Goal: Task Accomplishment & Management: Complete application form

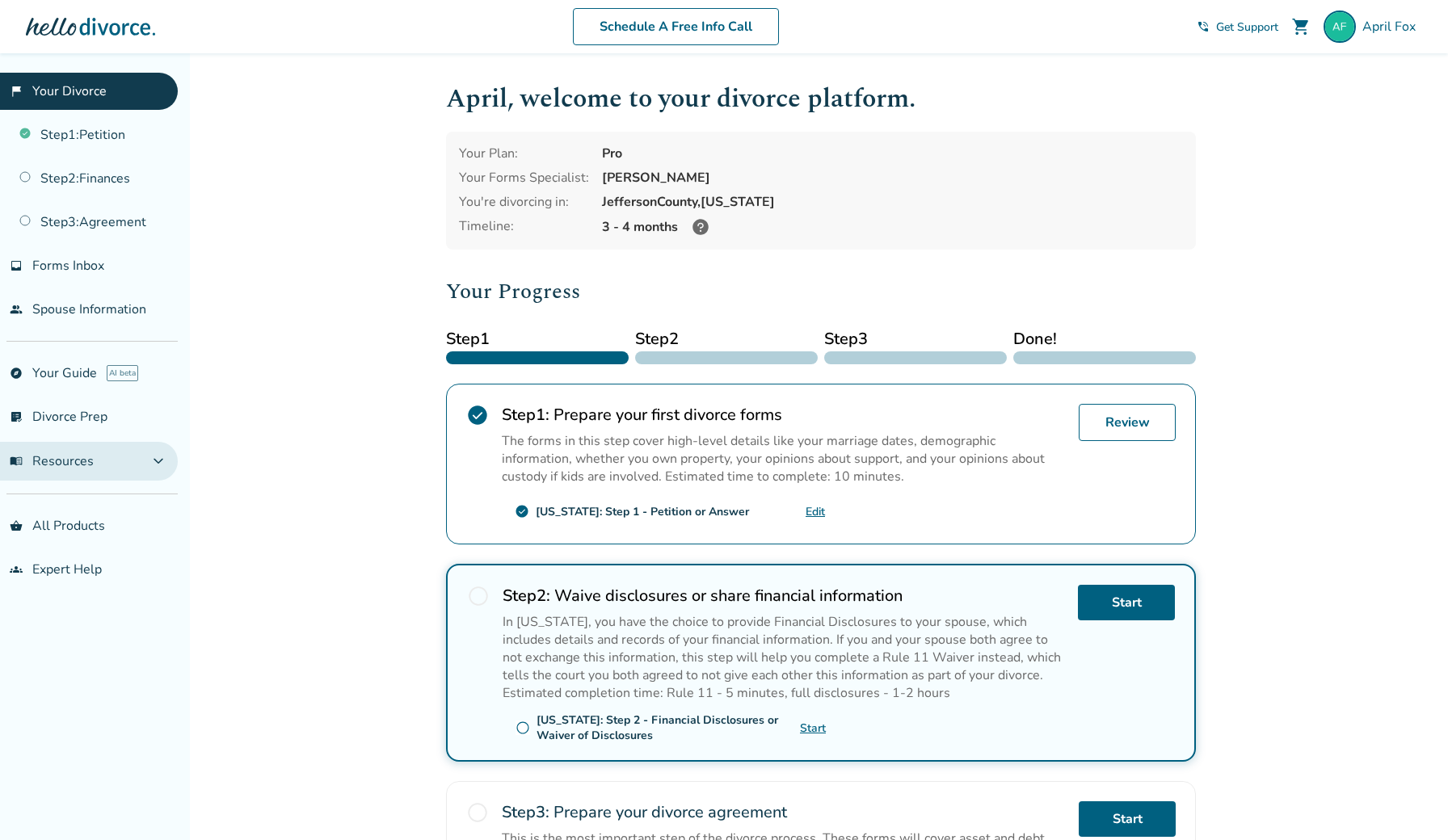
click at [74, 457] on span "menu_book Resources" at bounding box center [51, 461] width 84 height 17
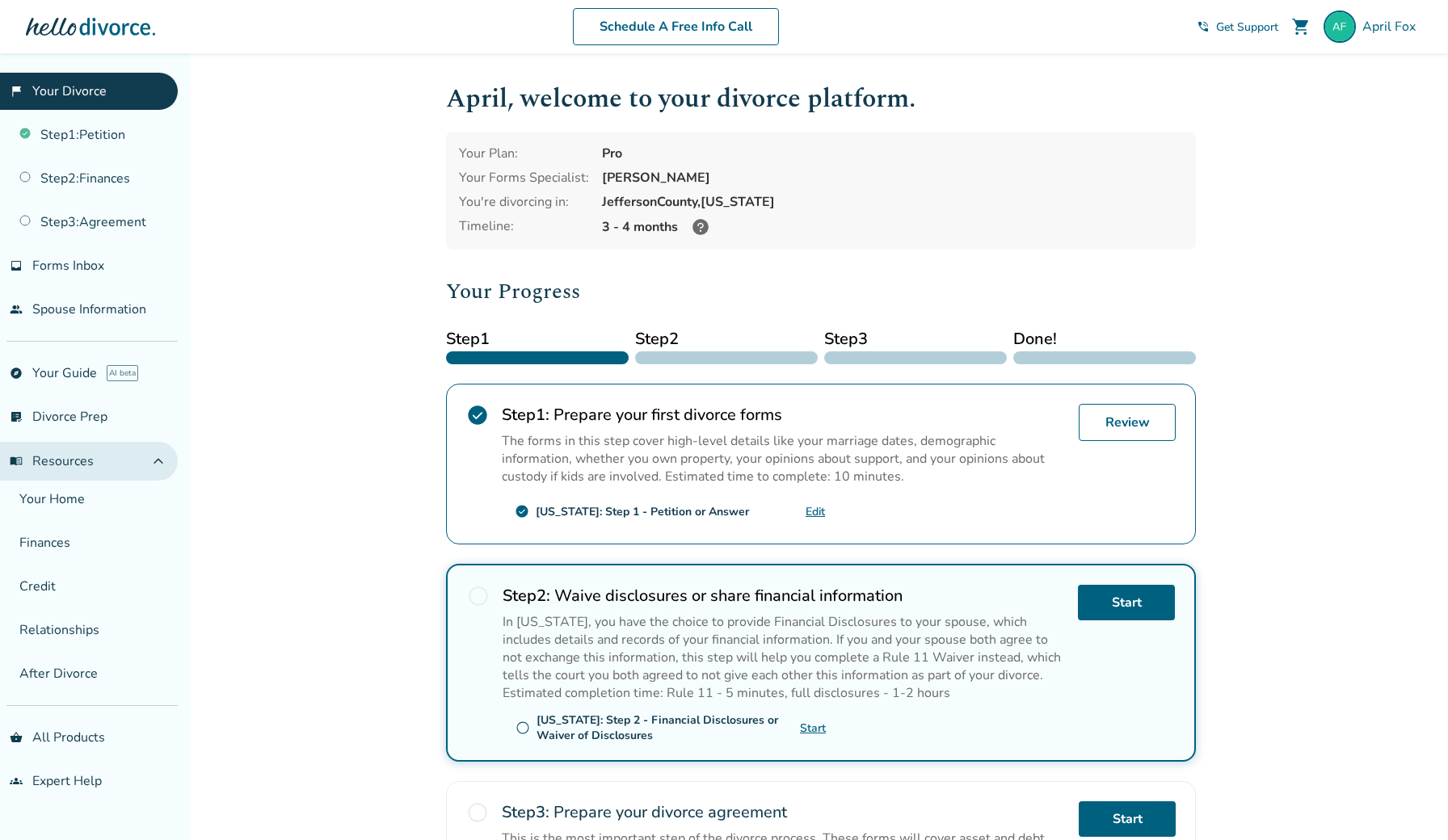
click at [74, 457] on span "menu_book Resources" at bounding box center [51, 461] width 84 height 17
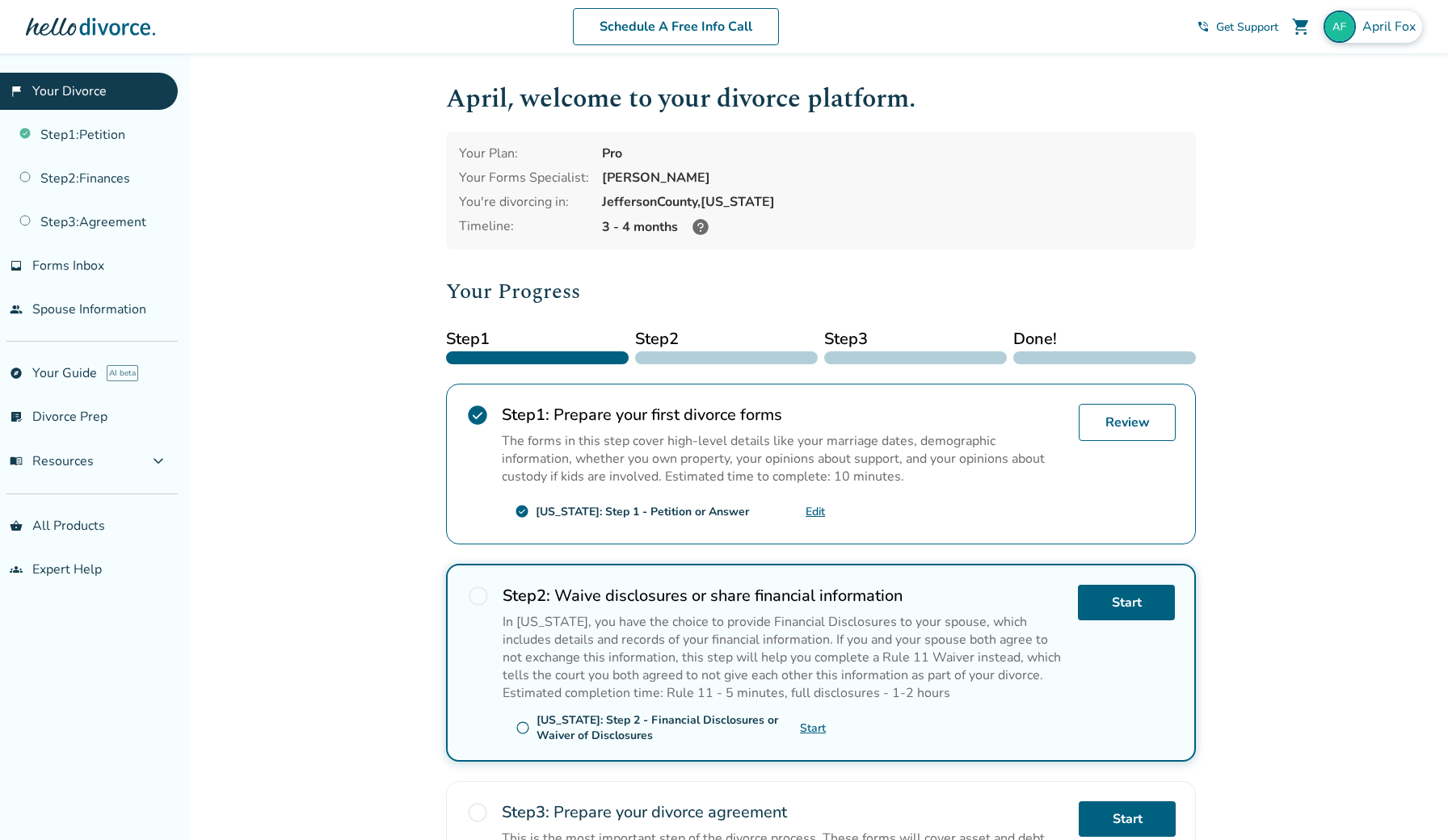
click at [1387, 32] on span "April Fox" at bounding box center [1391, 26] width 60 height 17
click at [1247, 161] on link "Orders" at bounding box center [1252, 176] width 40 height 30
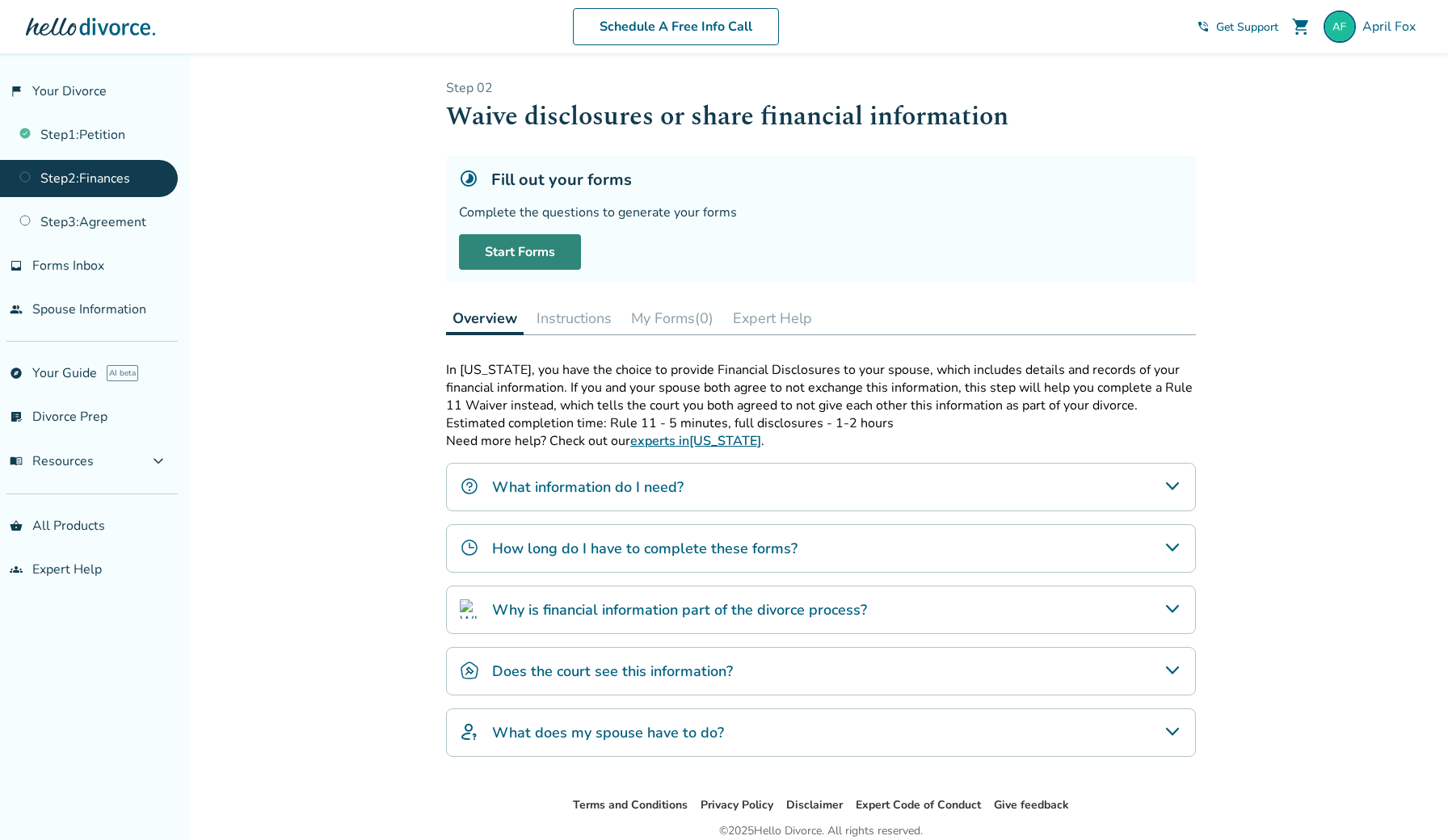
click at [542, 252] on link "Start Forms" at bounding box center [520, 252] width 122 height 36
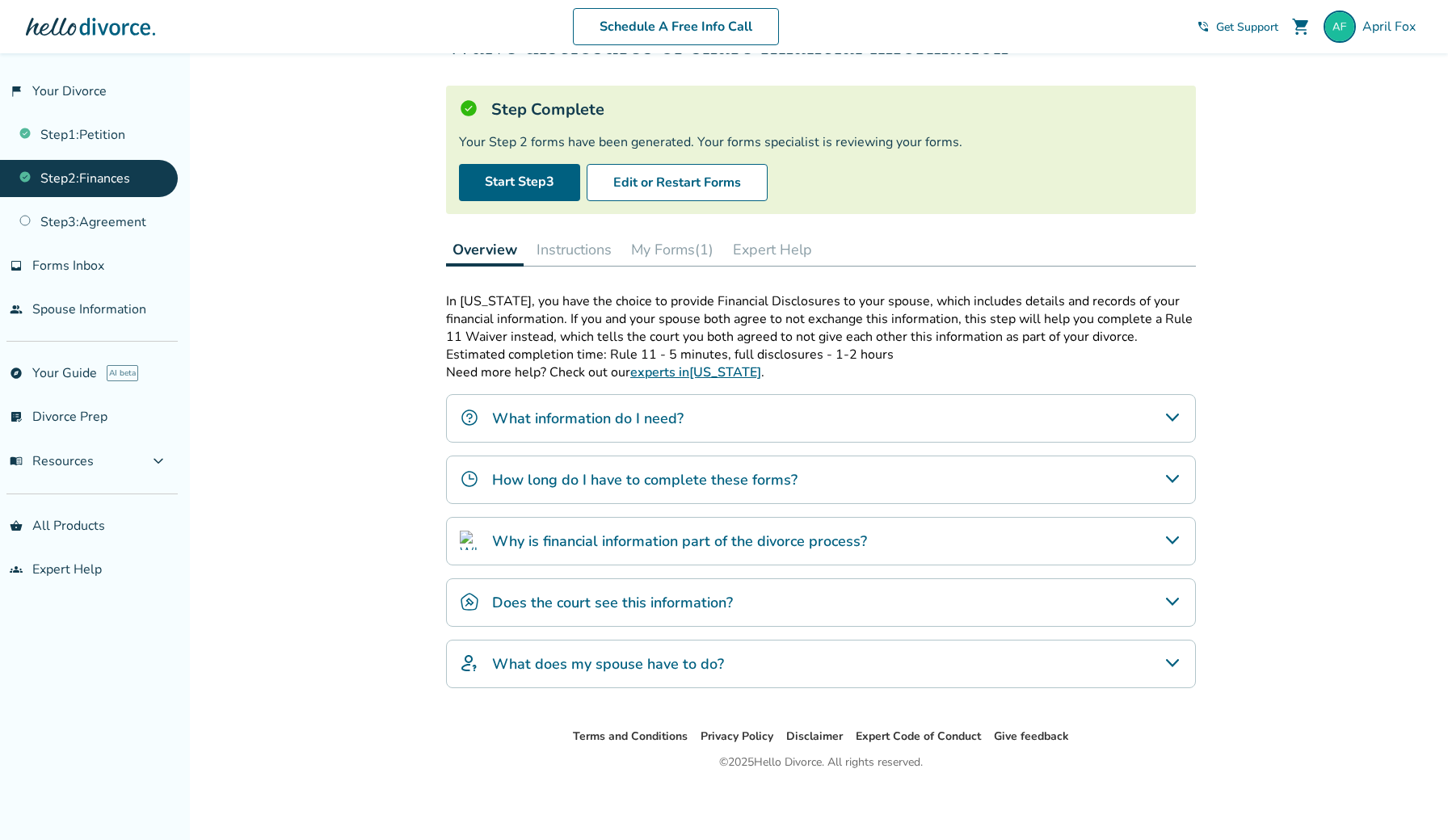
scroll to position [71, 0]
click at [540, 180] on link "Start Step 3" at bounding box center [519, 182] width 121 height 37
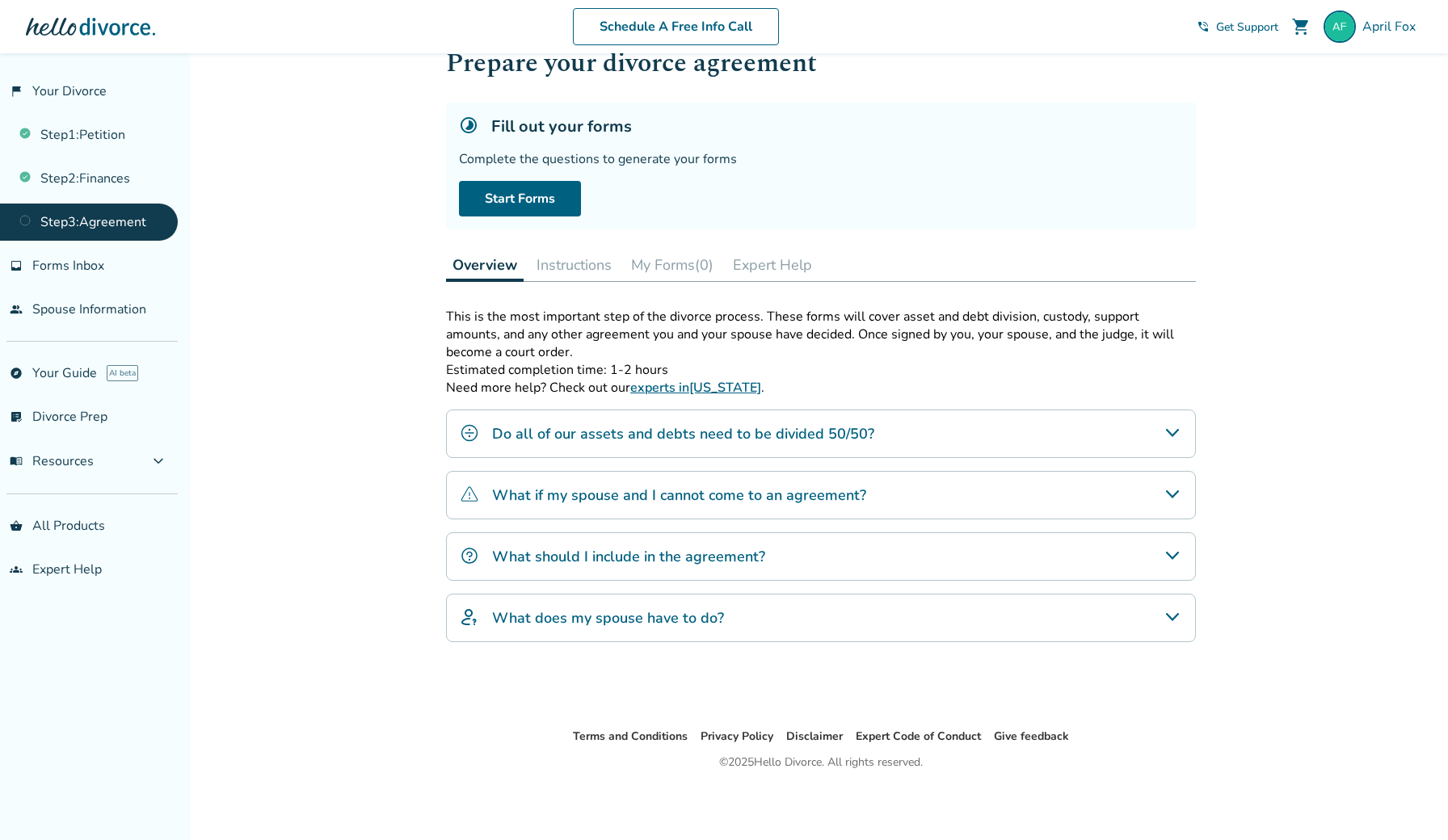
click at [645, 439] on h4 "Do all of our assets and debts need to be divided 50/50?" at bounding box center [683, 434] width 382 height 21
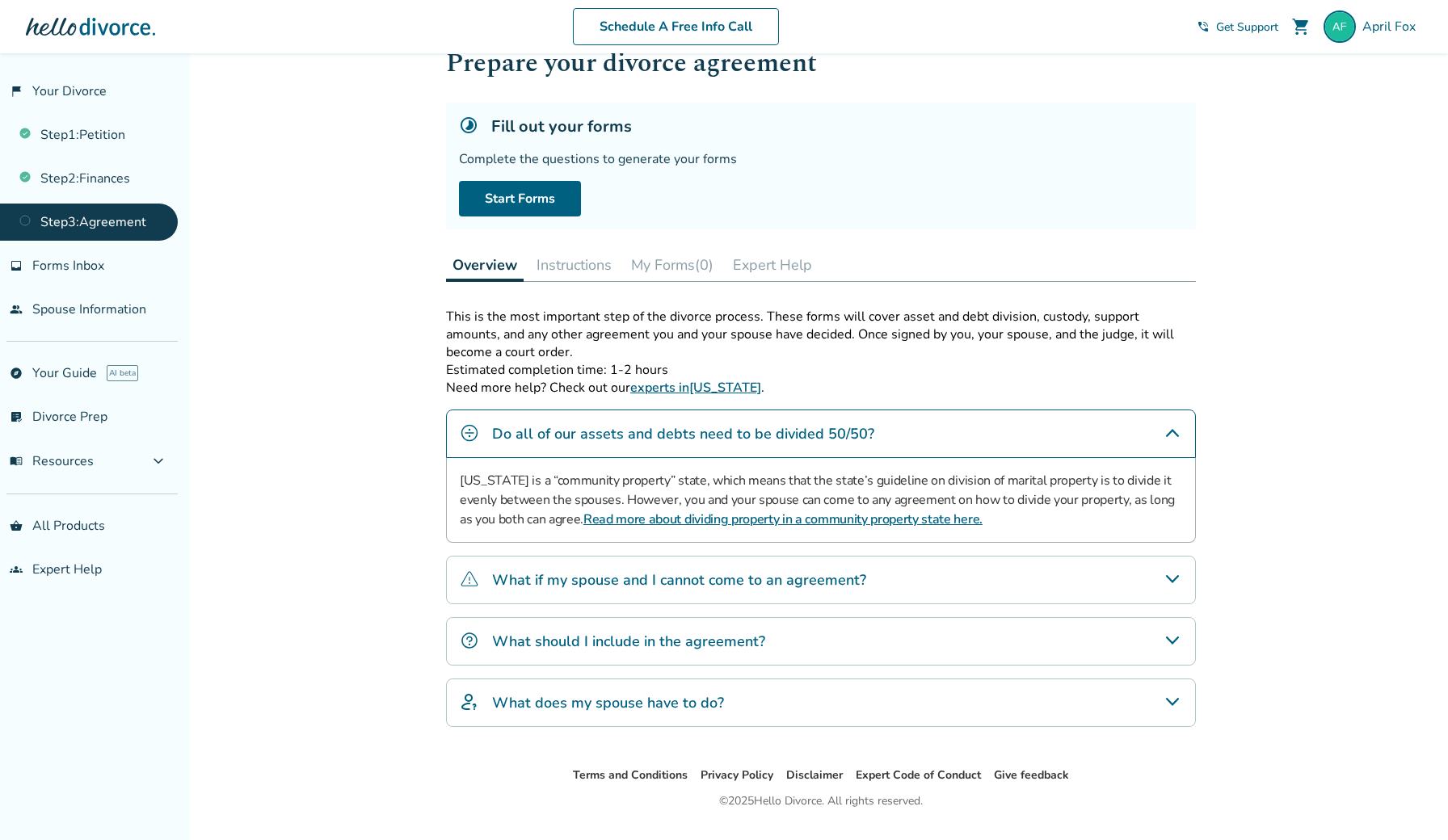
click at [605, 581] on h4 "What if my spouse and I cannot come to an agreement?" at bounding box center [678, 579] width 374 height 21
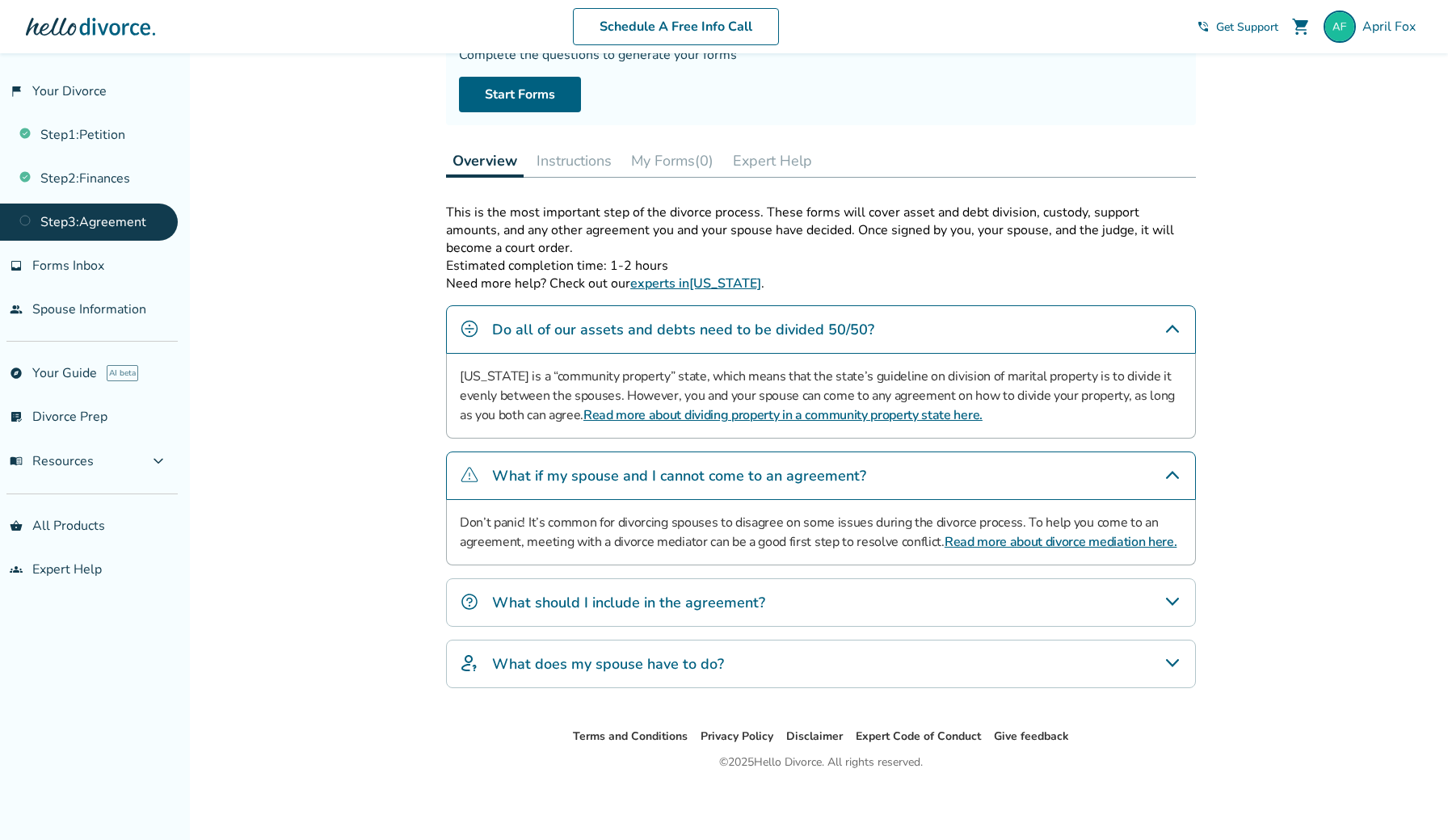
scroll to position [158, 0]
click at [575, 600] on h4 "What should I include in the agreement?" at bounding box center [628, 602] width 273 height 21
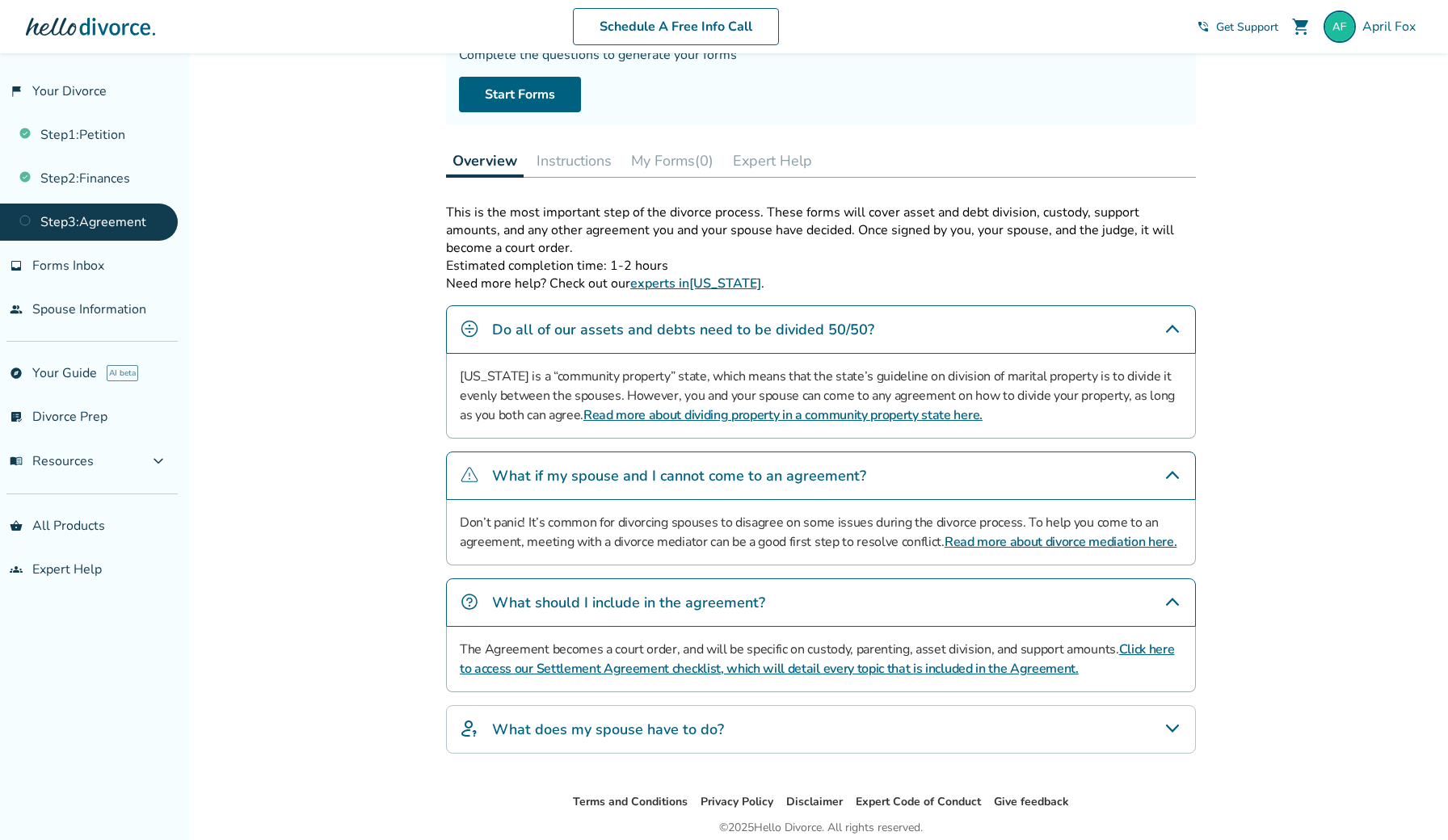
click at [562, 728] on h4 "What does my spouse have to do?" at bounding box center [608, 729] width 232 height 21
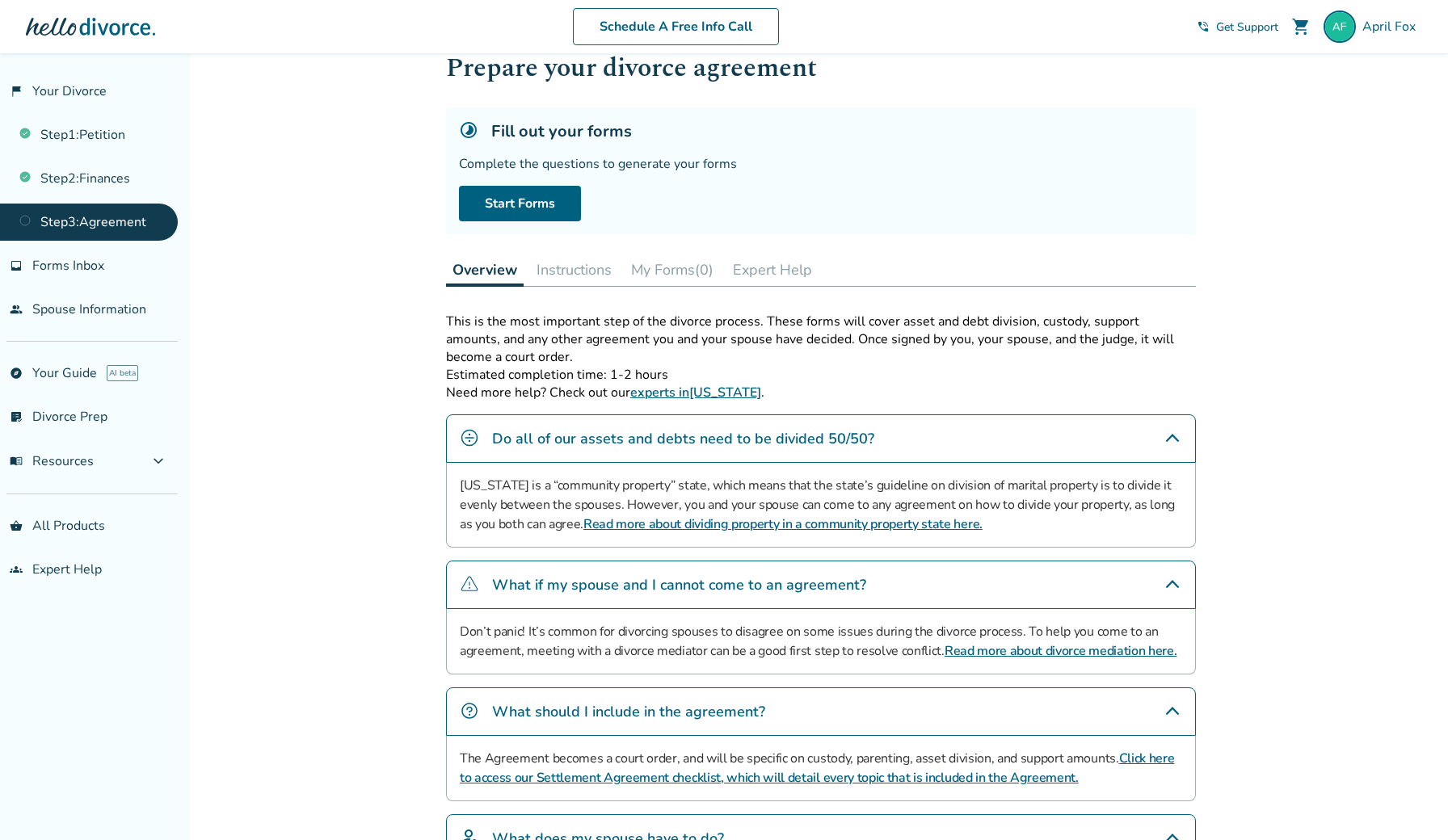
scroll to position [46, 0]
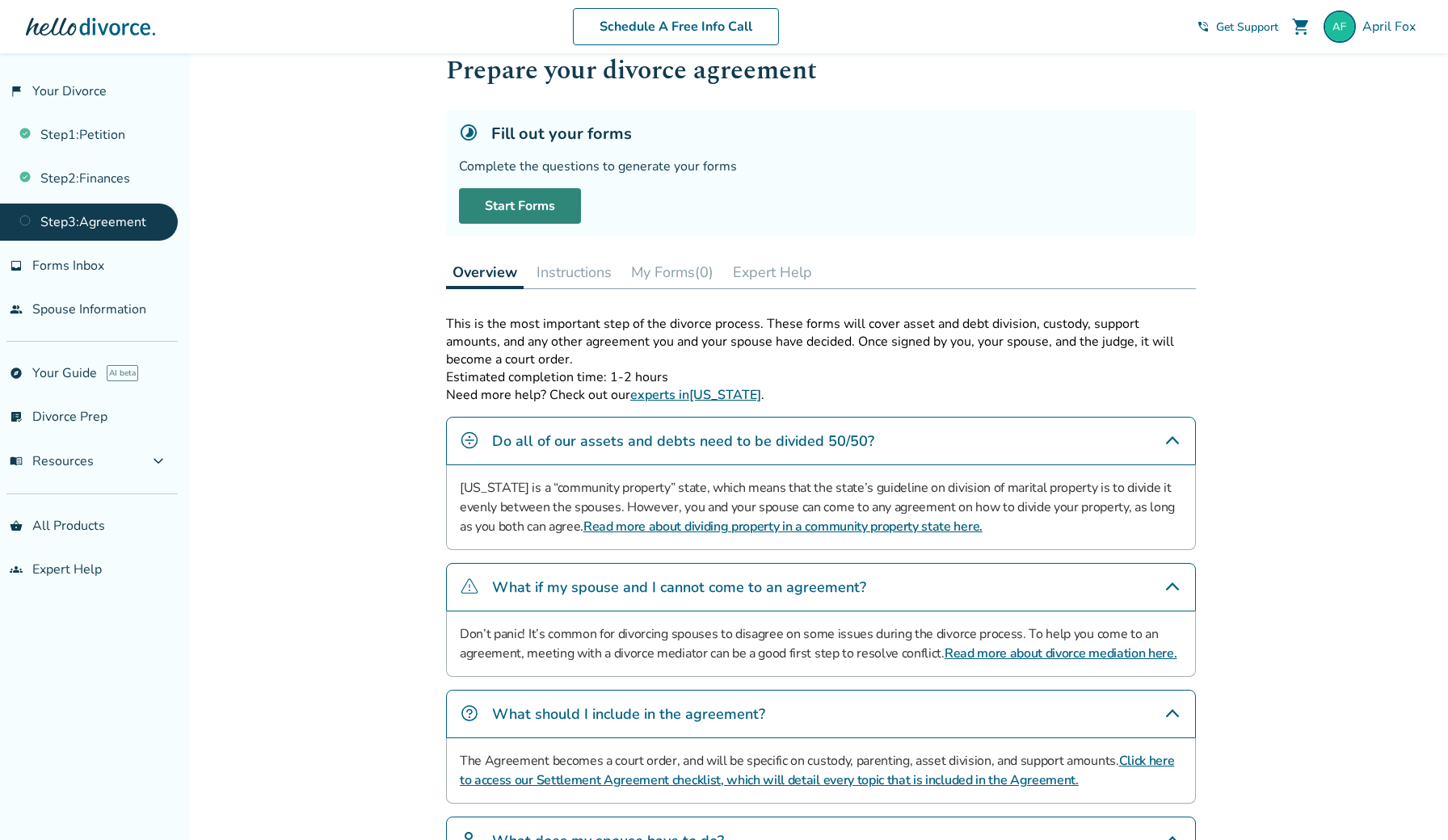
click at [538, 214] on link "Start Forms" at bounding box center [520, 206] width 122 height 36
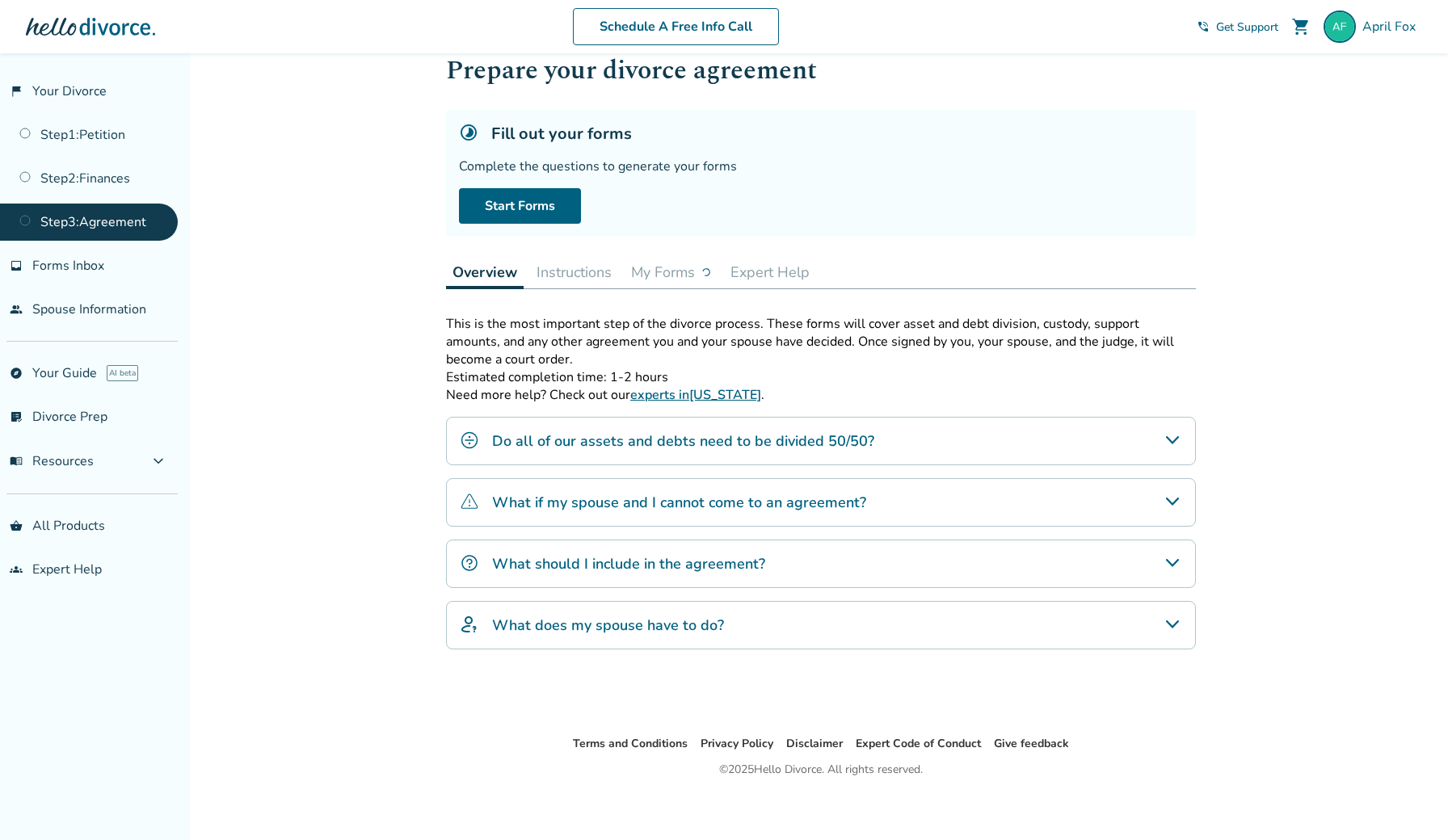
click at [589, 274] on button "Instructions" at bounding box center [574, 272] width 88 height 32
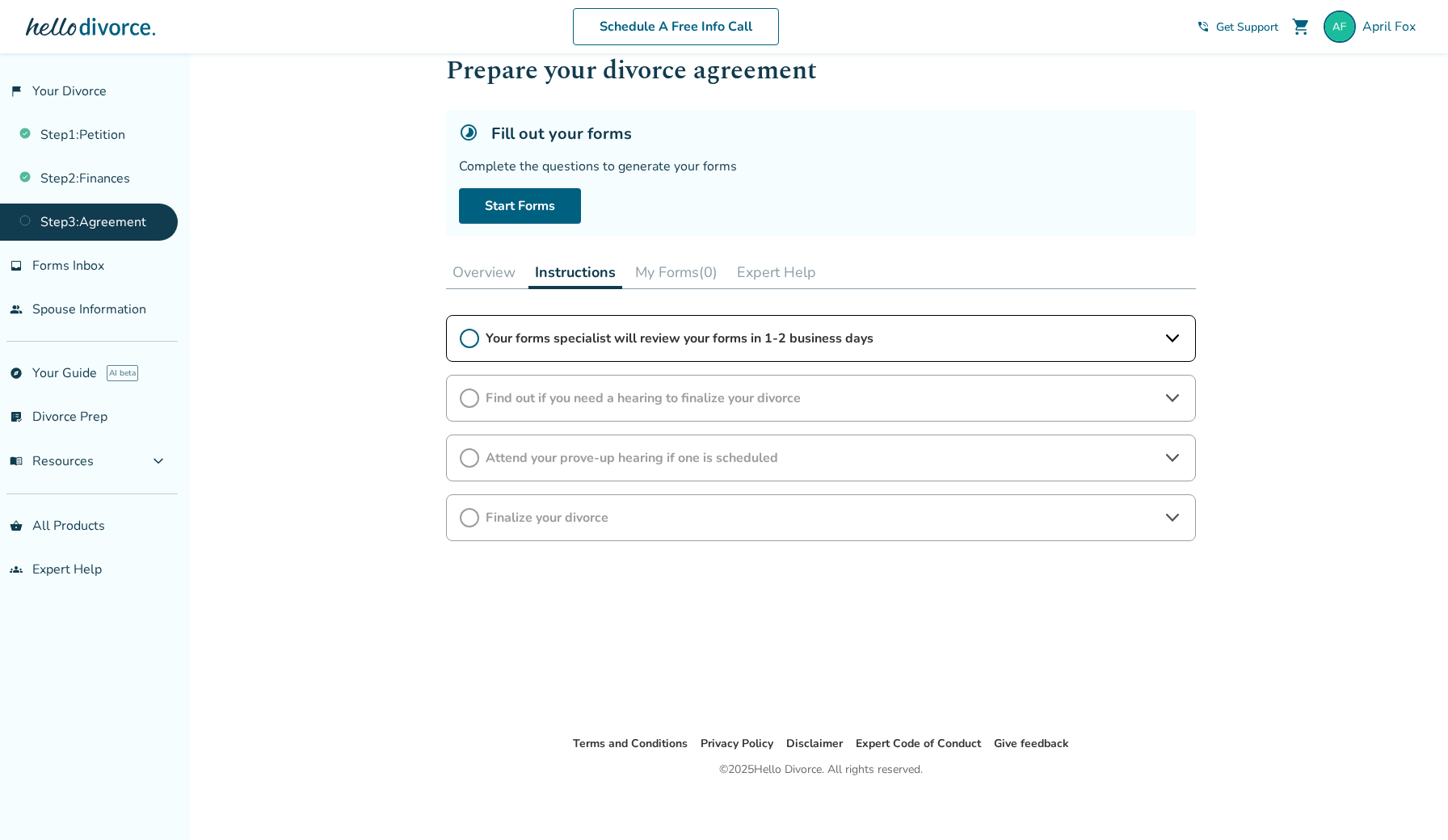
click at [609, 336] on span "Your forms specialist will review your forms in 1-2 business days" at bounding box center [820, 338] width 670 height 17
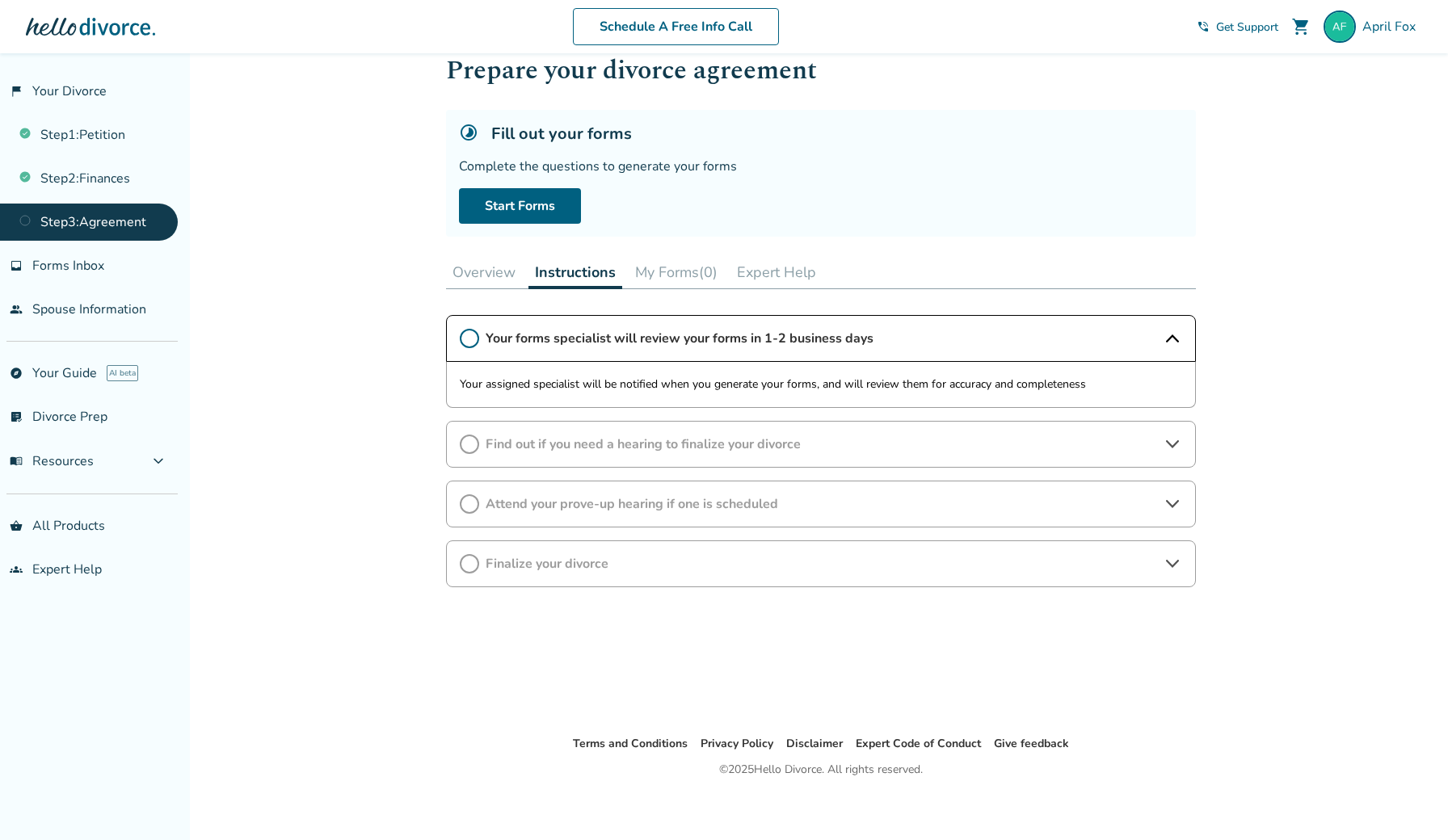
click at [628, 444] on span "Find out if you need a hearing to finalize your divorce" at bounding box center [820, 444] width 670 height 17
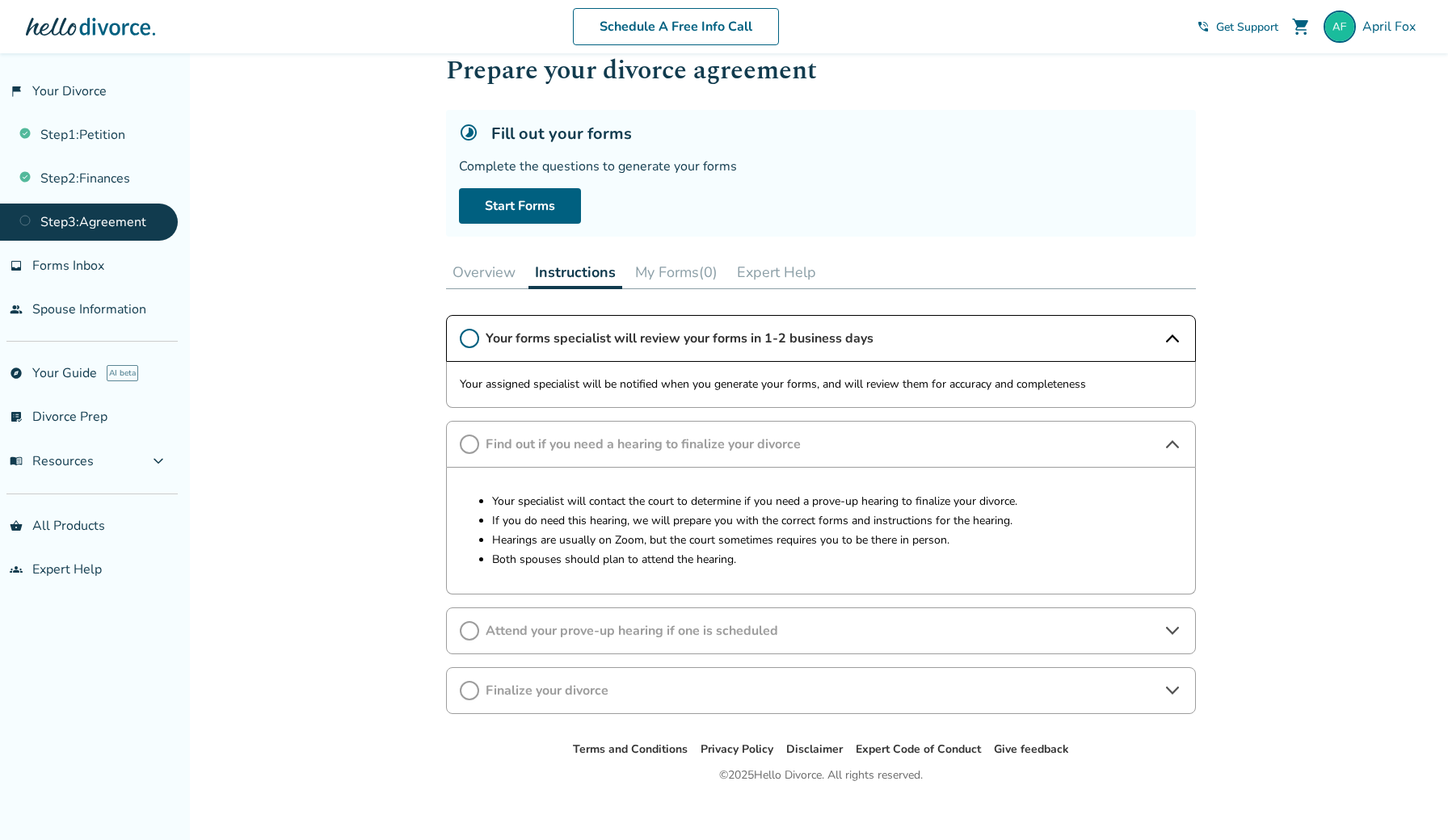
click at [678, 627] on span "Attend your prove-up hearing if one is scheduled" at bounding box center [820, 631] width 670 height 17
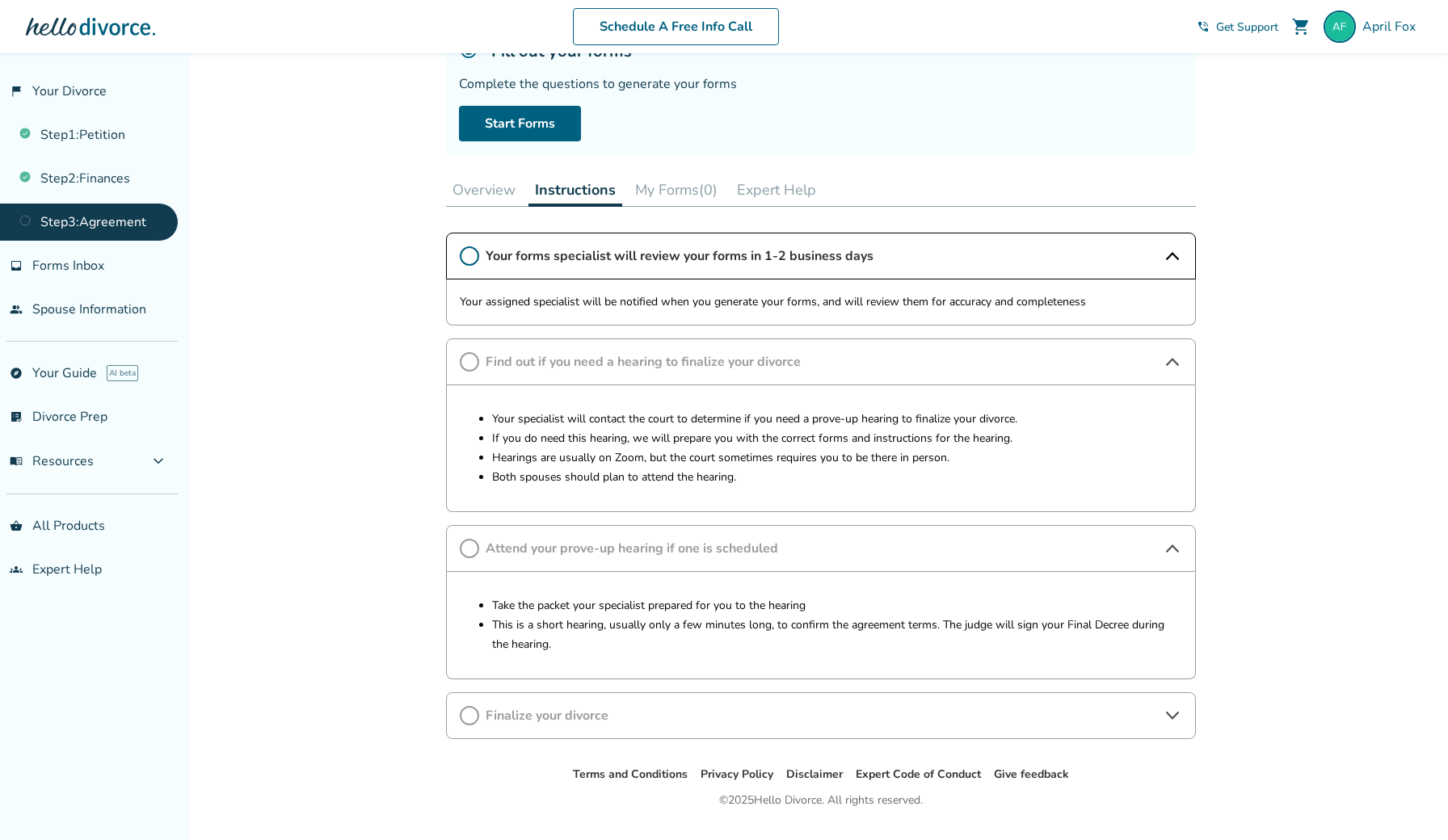
scroll to position [129, 0]
click at [717, 711] on span "Finalize your divorce" at bounding box center [820, 715] width 670 height 17
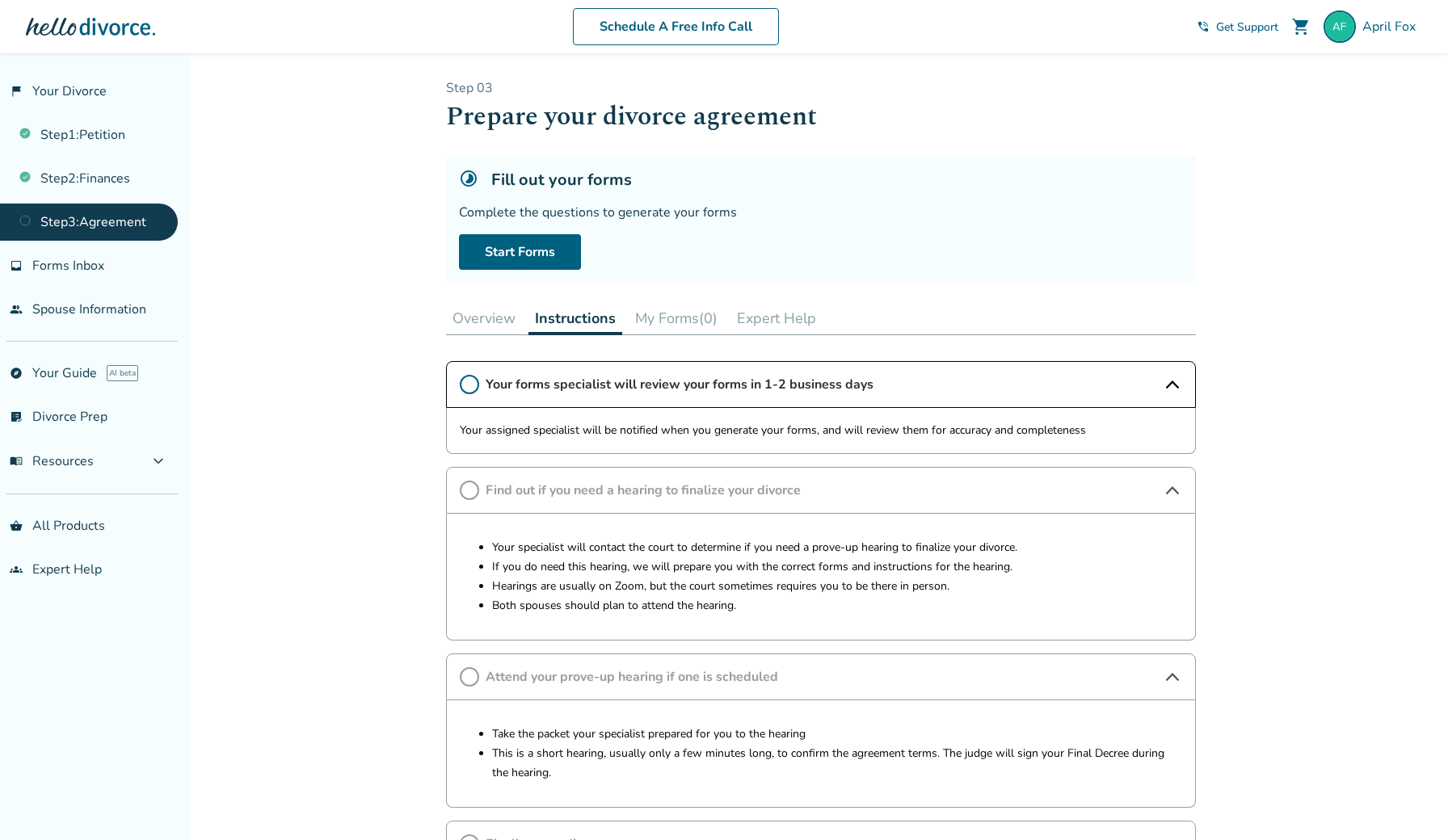
scroll to position [0, 0]
click at [523, 259] on link "Start Forms" at bounding box center [520, 252] width 122 height 36
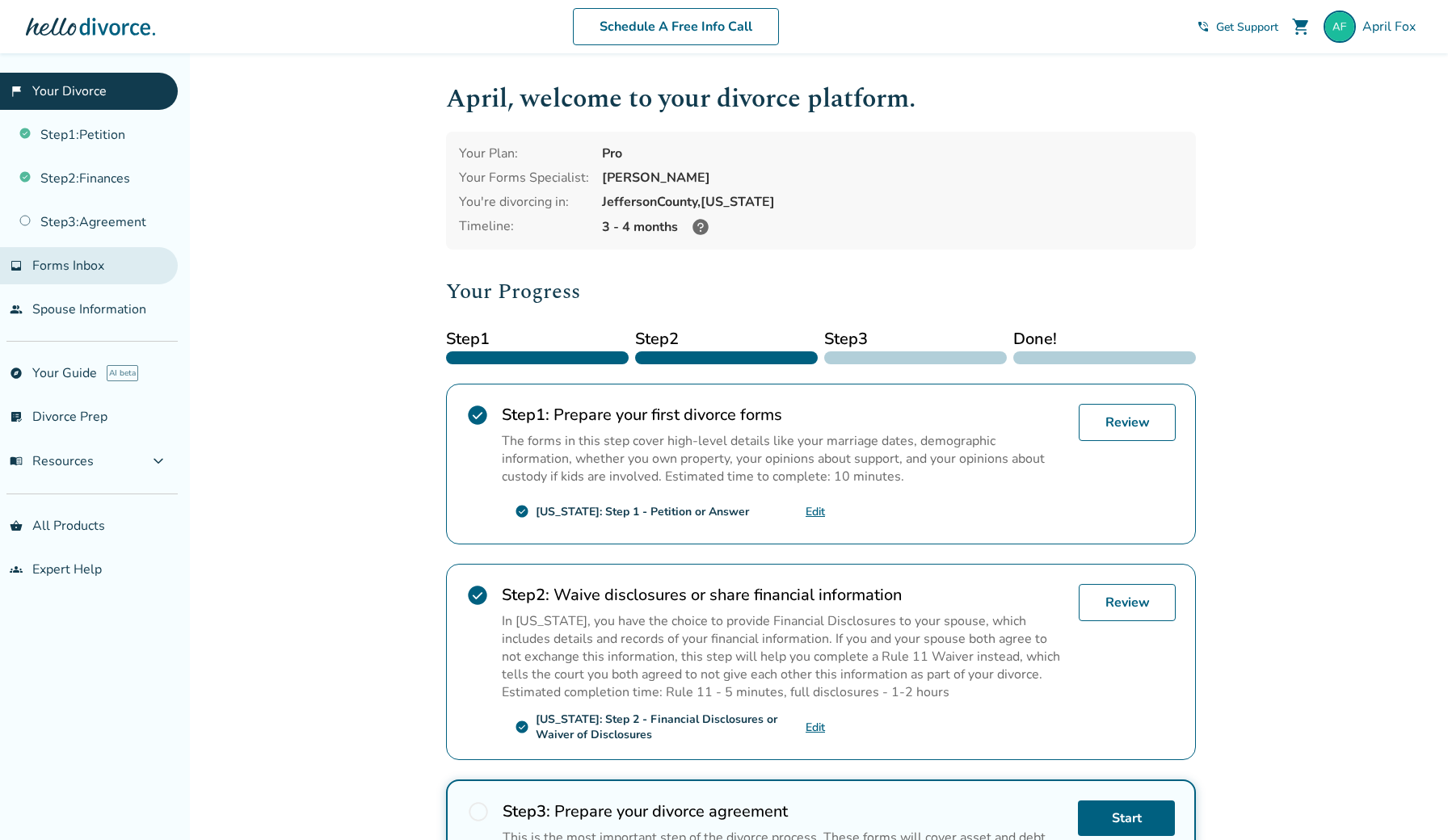
click at [89, 268] on span "Forms Inbox" at bounding box center [68, 266] width 71 height 17
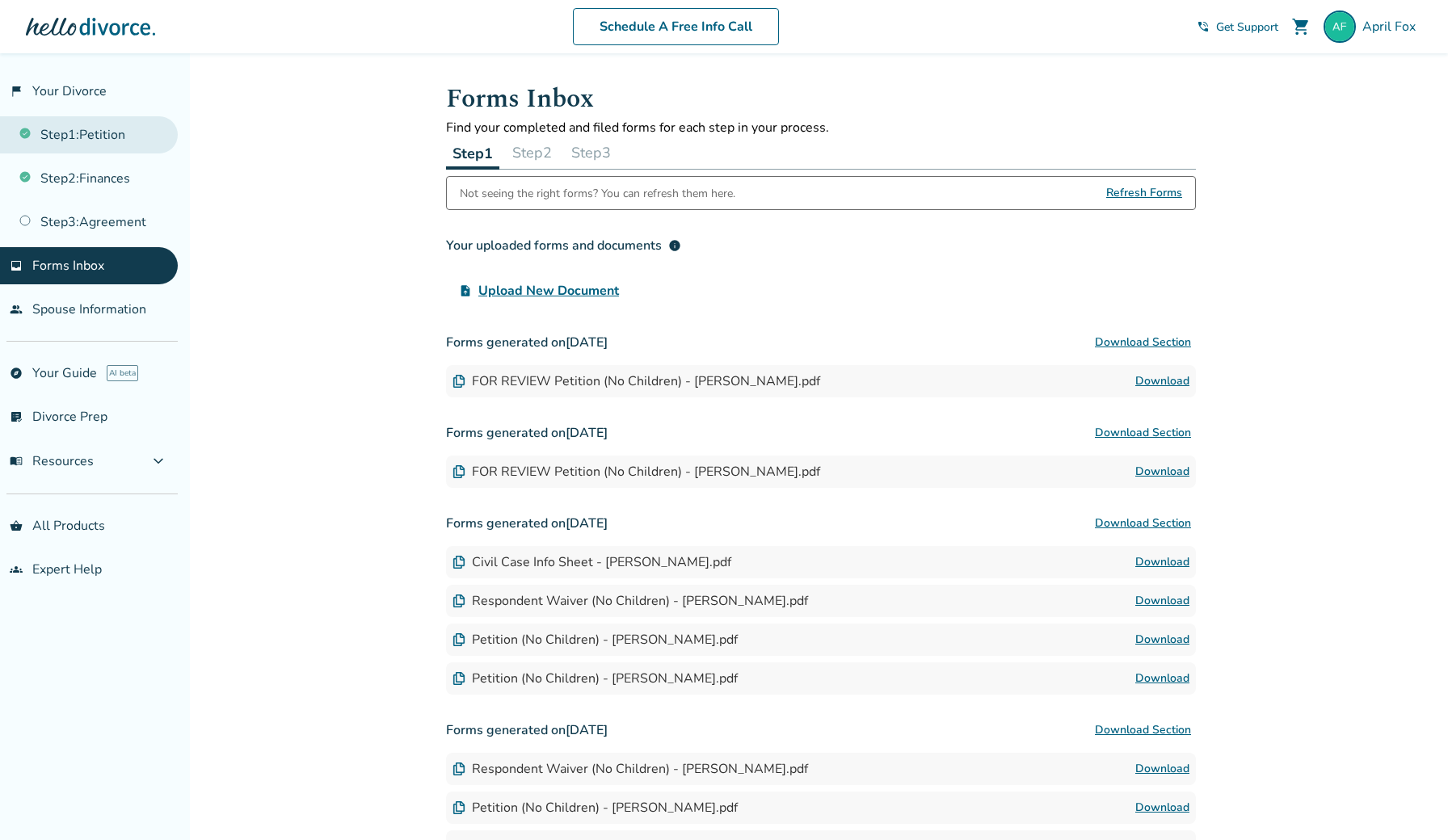
click at [120, 132] on link "Step 1 : Petition" at bounding box center [89, 134] width 178 height 37
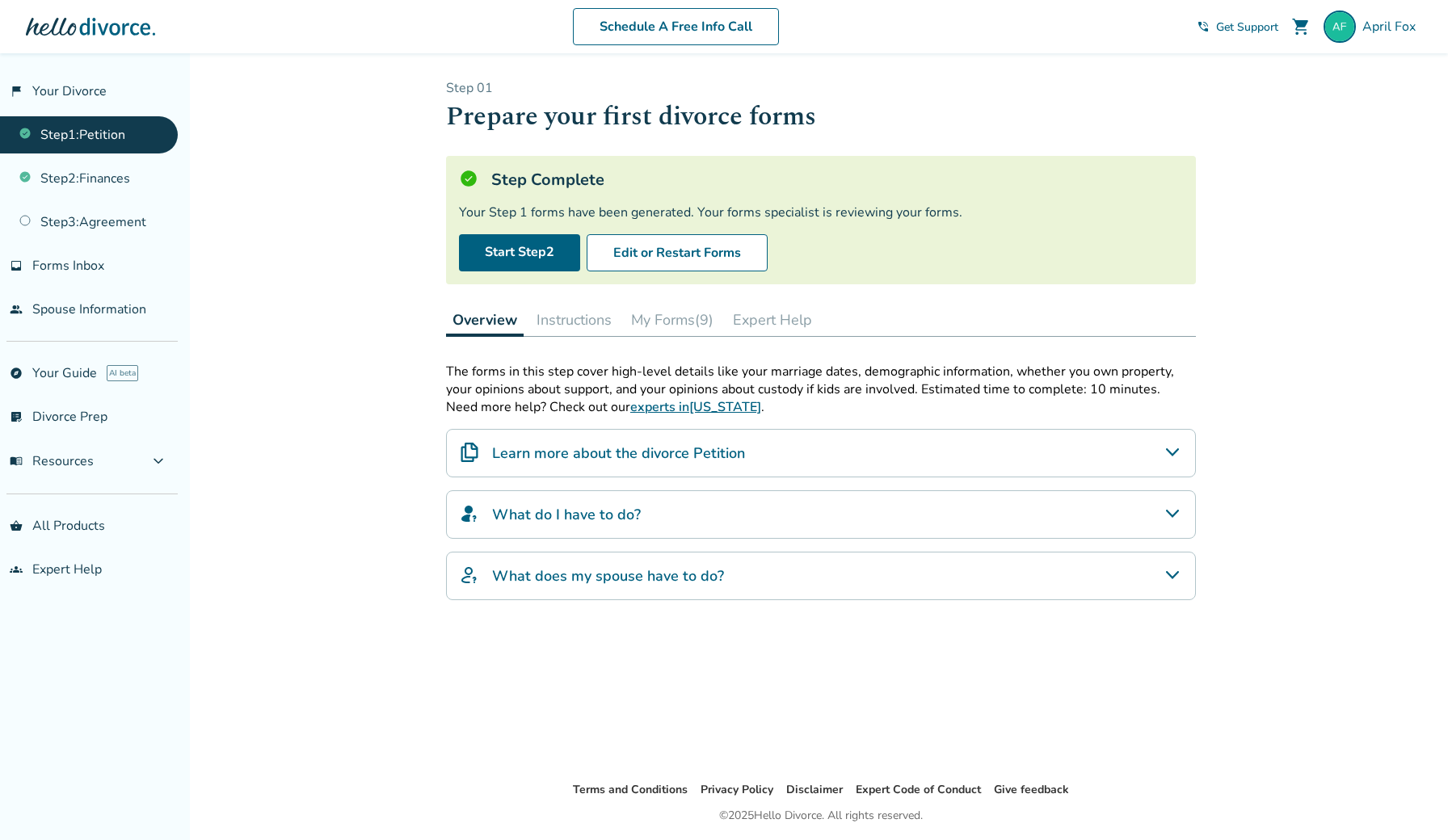
click at [690, 325] on button "My Forms (9)" at bounding box center [671, 319] width 95 height 32
